Goal: Complete application form

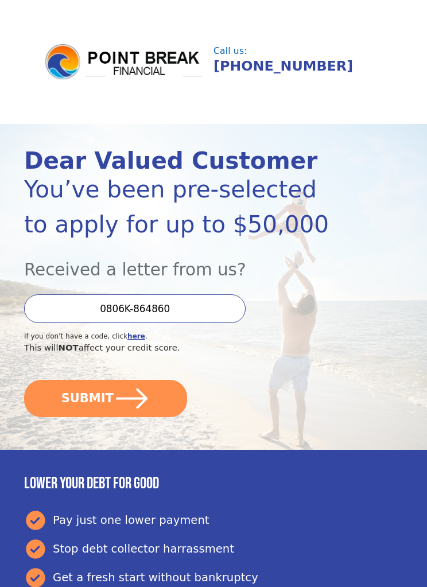
click at [141, 393] on icon "submit" at bounding box center [132, 398] width 32 height 20
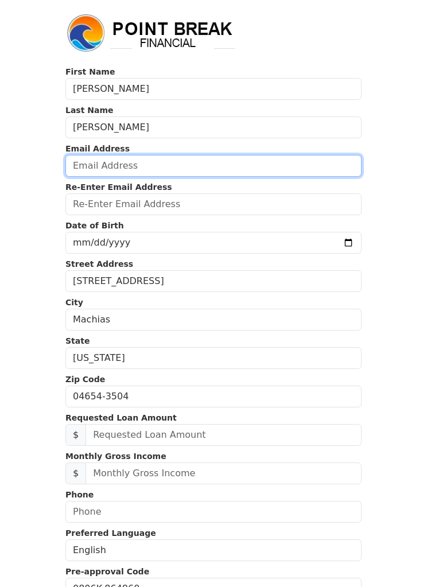
click at [85, 169] on input "email" at bounding box center [213, 166] width 296 height 22
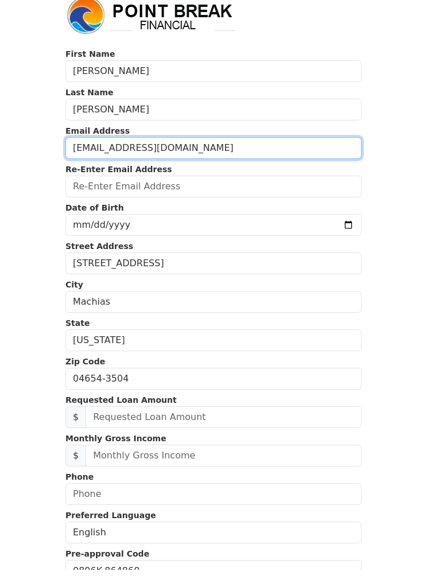
type input "[EMAIL_ADDRESS][DOMAIN_NAME]"
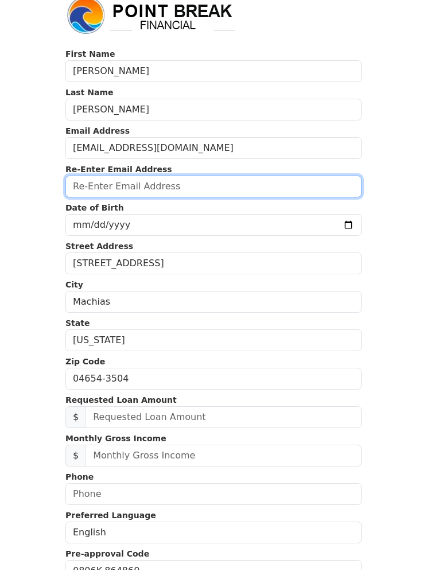
click at [165, 193] on input "email" at bounding box center [213, 204] width 296 height 22
type input "[EMAIL_ADDRESS][DOMAIN_NAME]"
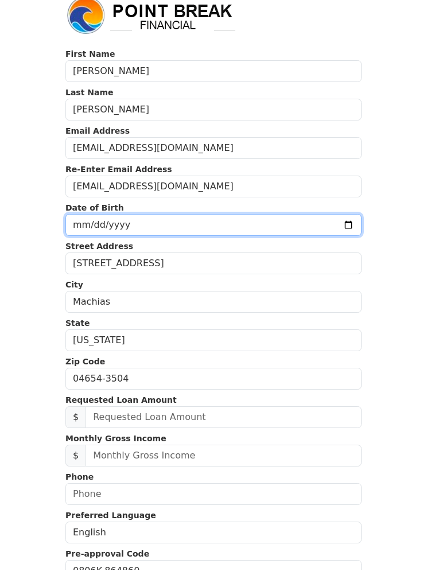
click at [144, 232] on input "date" at bounding box center [213, 243] width 296 height 22
click at [87, 230] on input "[DATE]" at bounding box center [213, 225] width 296 height 22
type input "[DATE]"
click at [209, 221] on input "[DATE]" at bounding box center [213, 225] width 296 height 22
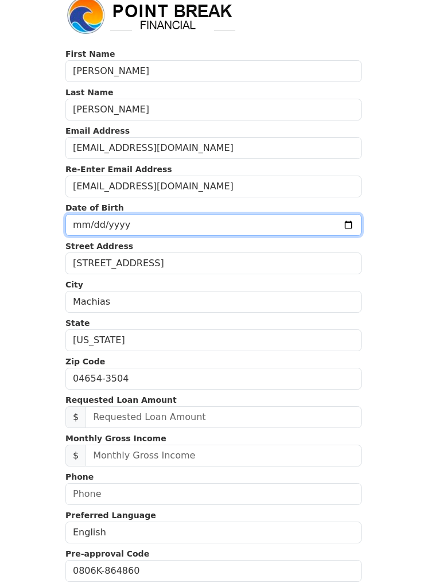
type input "[DATE]"
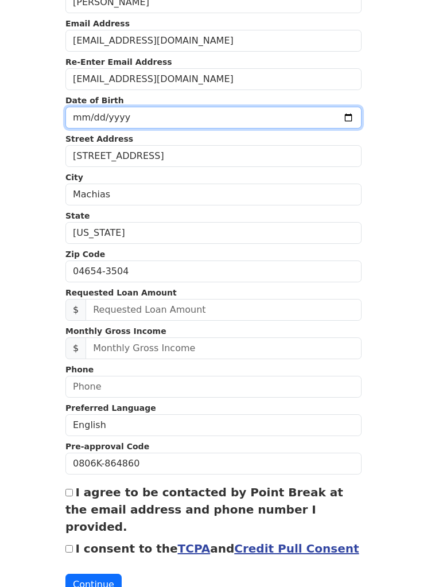
scroll to position [126, 0]
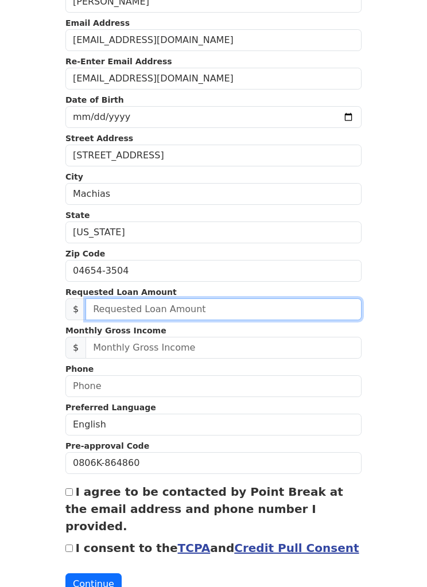
click at [248, 310] on input "text" at bounding box center [223, 309] width 276 height 22
type input "11,000.00"
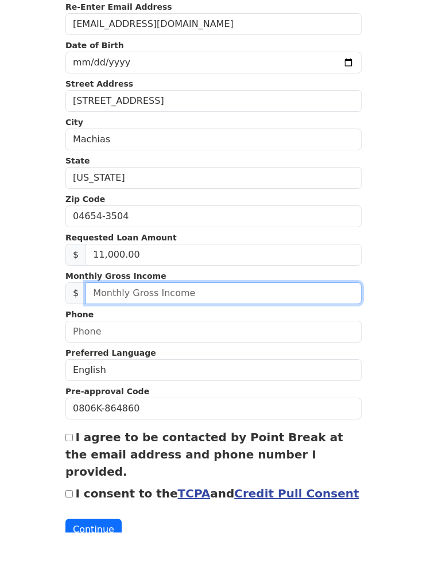
click at [183, 337] on input "text" at bounding box center [223, 348] width 276 height 22
type input "1,786.00"
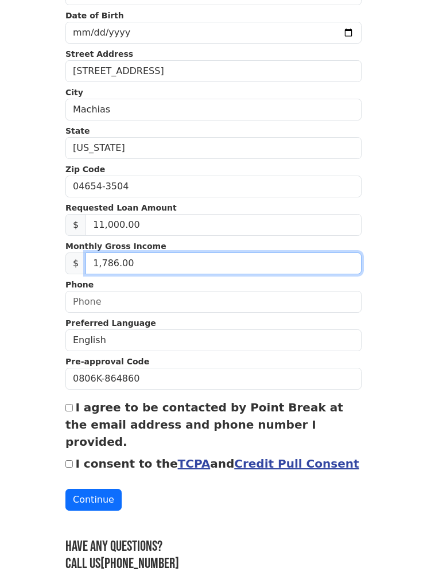
scroll to position [209, 0]
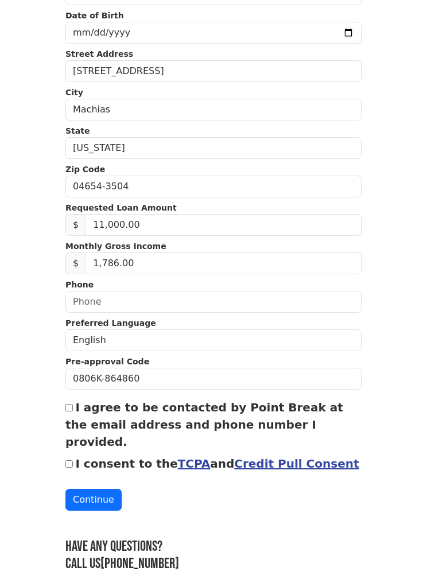
click at [399, 267] on body "First Name [PERSON_NAME] Last Name [PERSON_NAME] Email Address [EMAIL_ADDRESS][…" at bounding box center [213, 84] width 427 height 587
